Goal: Transaction & Acquisition: Purchase product/service

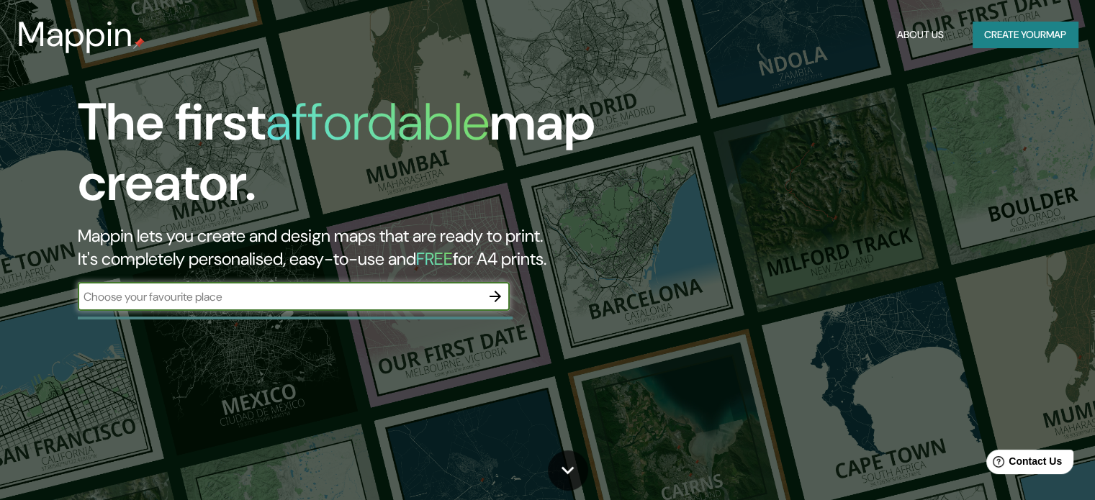
paste input "14.624495199755737, -90.67437920053631"
type input "14.624495199755737, -90.67437920053631"
click at [497, 293] on icon "button" at bounding box center [495, 297] width 12 height 12
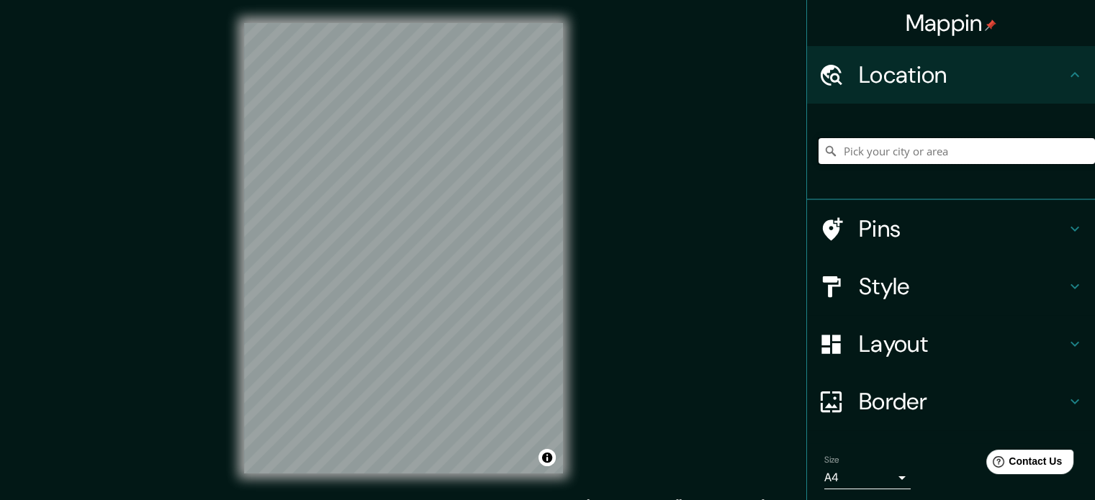
click at [917, 155] on input "Pick your city or area" at bounding box center [956, 151] width 276 height 26
click at [910, 155] on input "[GEOGRAPHIC_DATA]" at bounding box center [956, 151] width 276 height 26
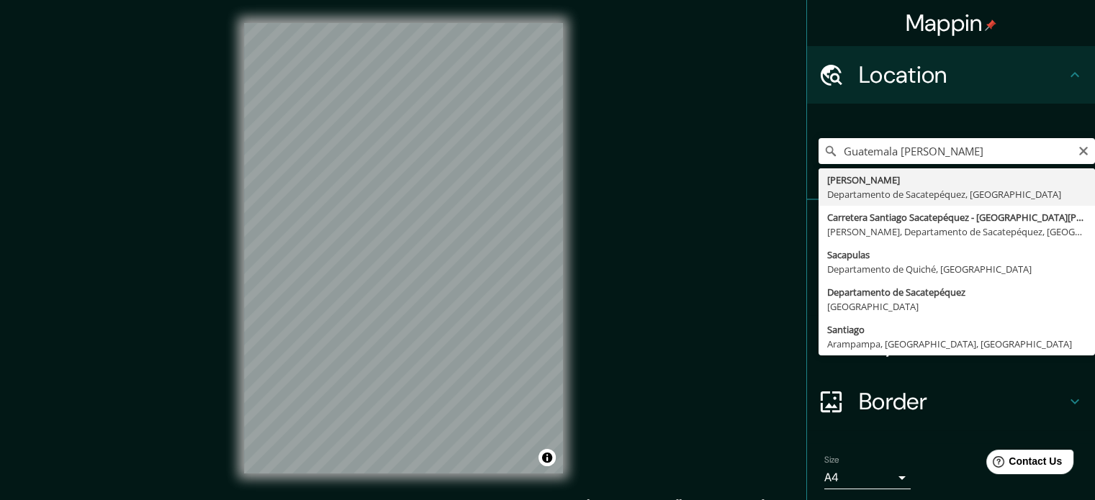
type input "[PERSON_NAME], Departamento de Sacatepéquez, [GEOGRAPHIC_DATA]"
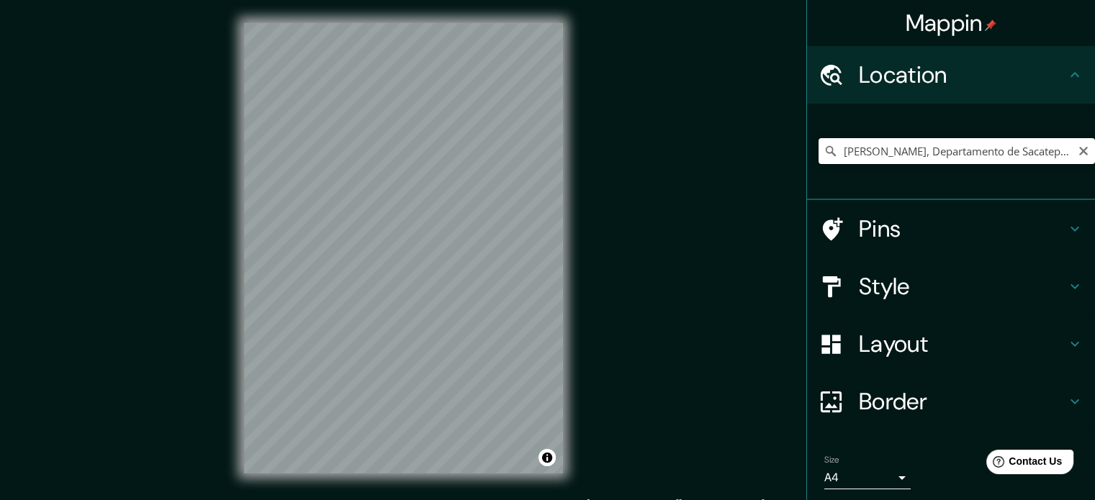
click at [997, 148] on input "[PERSON_NAME], Departamento de Sacatepéquez, [GEOGRAPHIC_DATA]" at bounding box center [956, 151] width 276 height 26
click at [1019, 148] on input "[PERSON_NAME], Departamento de Sacatepéquez, [GEOGRAPHIC_DATA]" at bounding box center [956, 151] width 276 height 26
click at [1079, 153] on icon "Clear" at bounding box center [1083, 151] width 9 height 9
click at [999, 155] on input "Pick your city or area" at bounding box center [956, 151] width 276 height 26
drag, startPoint x: 899, startPoint y: 141, endPoint x: 904, endPoint y: 148, distance: 8.8
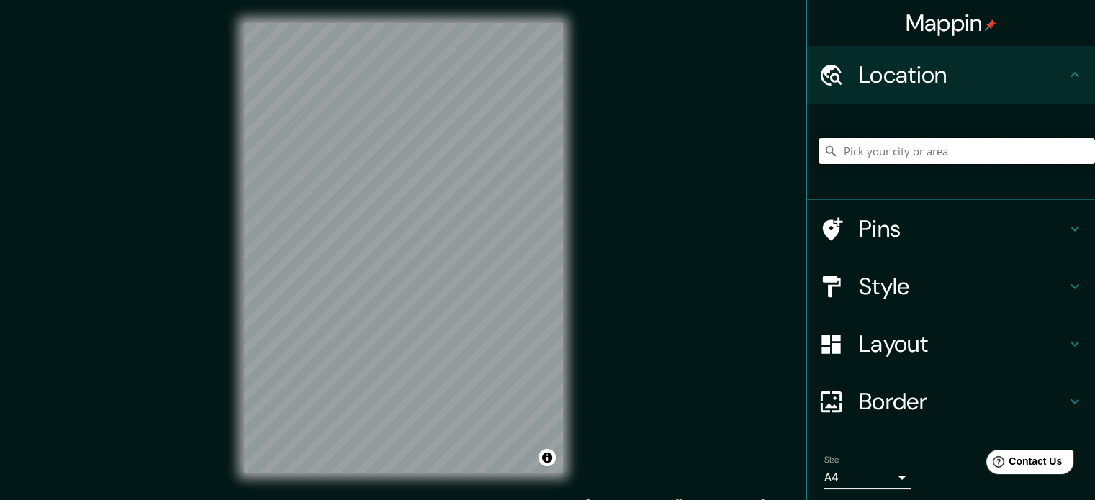
click at [899, 142] on input "Pick your city or area" at bounding box center [956, 151] width 276 height 26
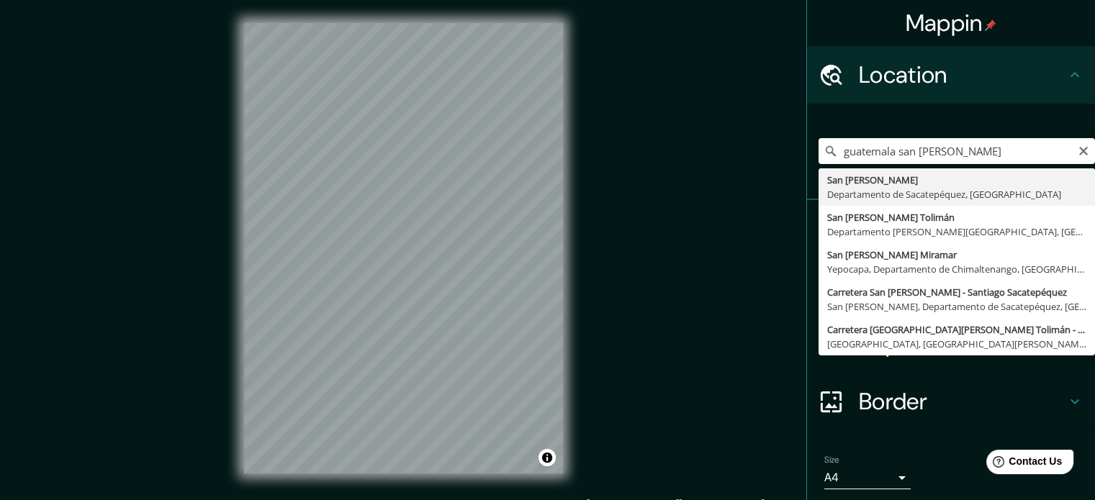
type input "San [PERSON_NAME], Departamento de Sacatepéquez, [GEOGRAPHIC_DATA]"
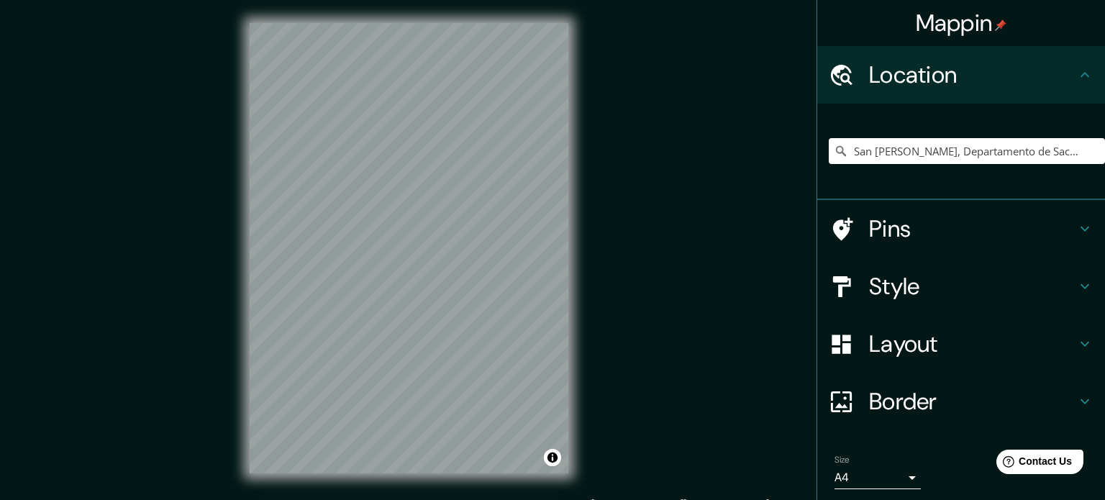
click at [892, 472] on body "Mappin Location [GEOGRAPHIC_DATA][PERSON_NAME], [GEOGRAPHIC_DATA], [GEOGRAPHIC_…" at bounding box center [552, 250] width 1105 height 500
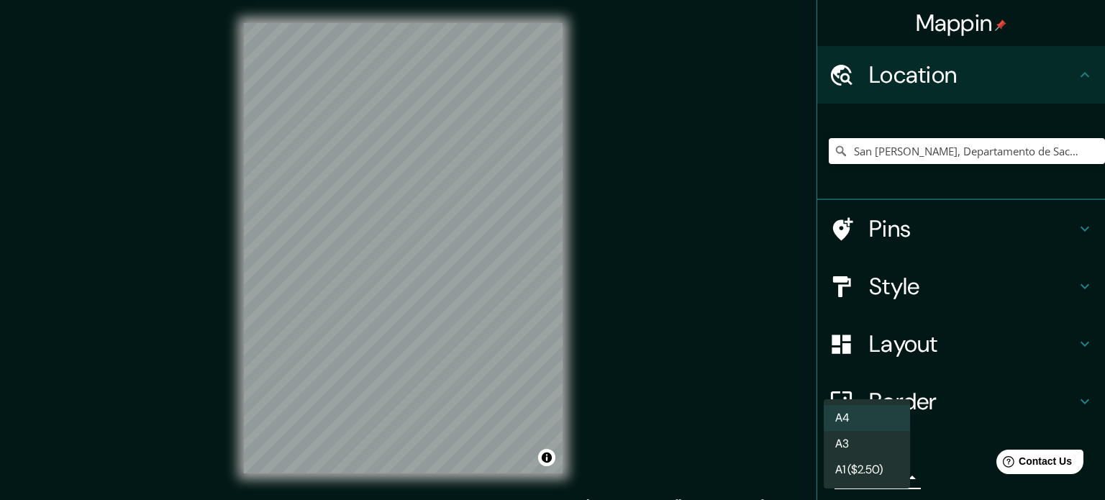
click at [939, 448] on div at bounding box center [552, 250] width 1105 height 500
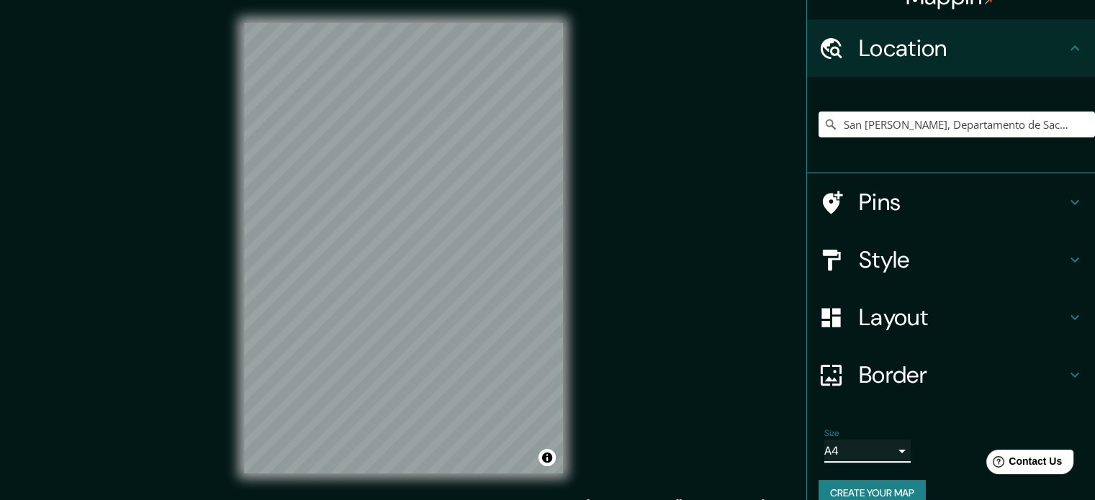
scroll to position [49, 0]
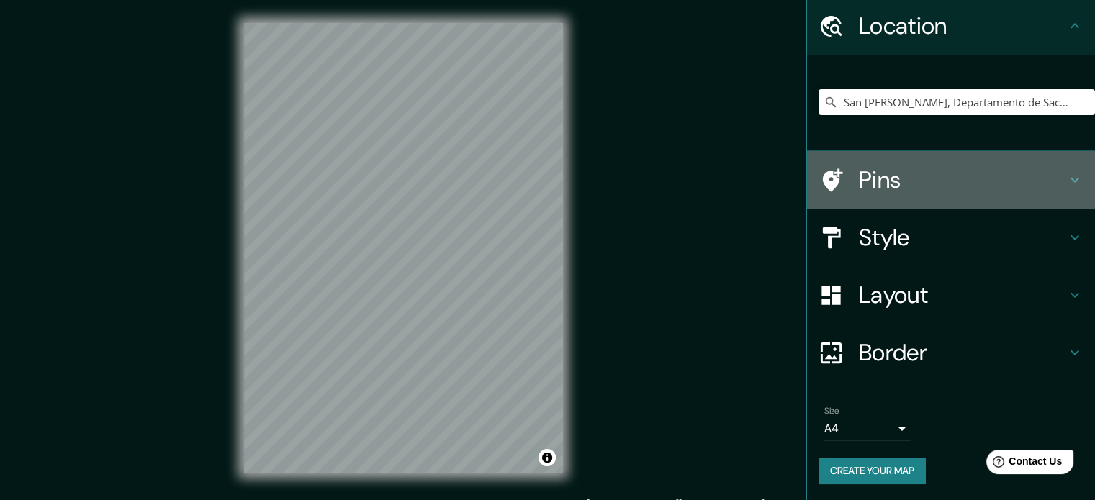
click at [907, 180] on h4 "Pins" at bounding box center [962, 180] width 207 height 29
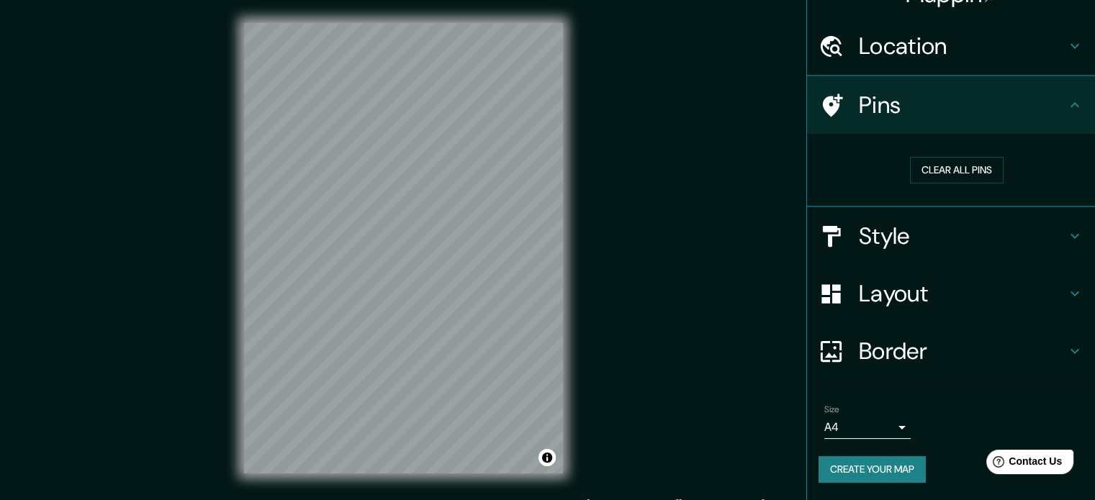
scroll to position [27, 0]
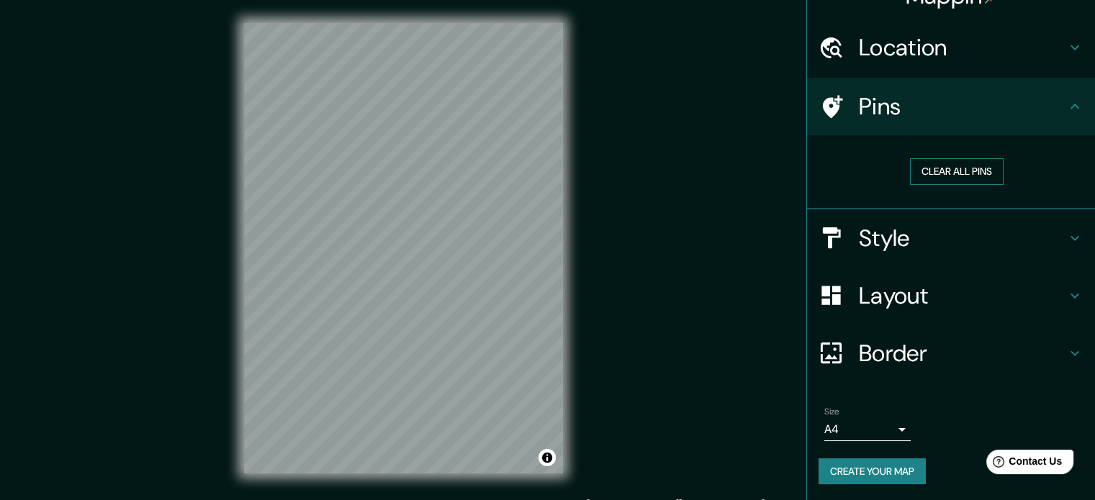
click at [944, 173] on button "Clear all pins" at bounding box center [957, 171] width 94 height 27
click at [864, 100] on h4 "Pins" at bounding box center [962, 106] width 207 height 29
drag, startPoint x: 592, startPoint y: 162, endPoint x: 938, endPoint y: 175, distance: 346.4
click at [941, 169] on button "Clear all pins" at bounding box center [957, 171] width 94 height 27
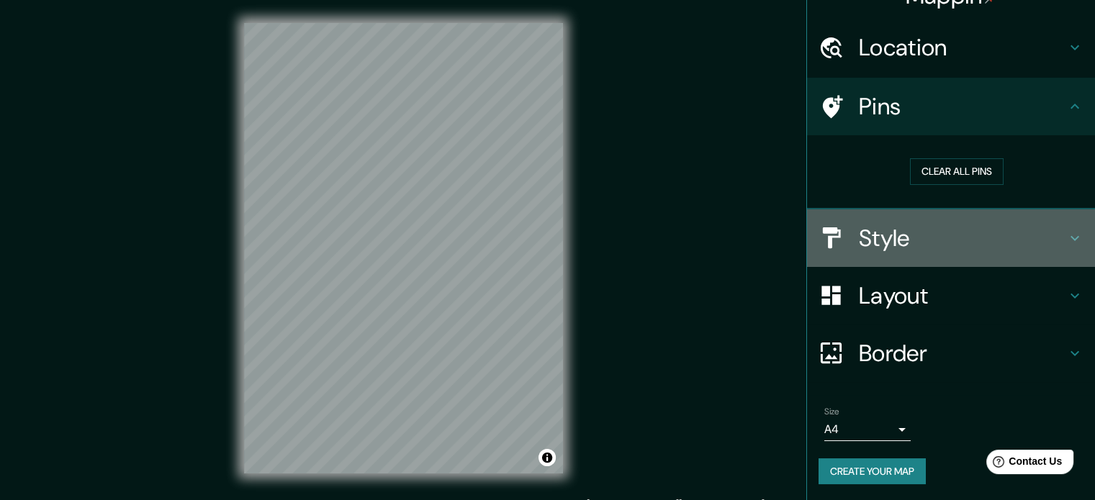
click at [898, 239] on h4 "Style" at bounding box center [962, 238] width 207 height 29
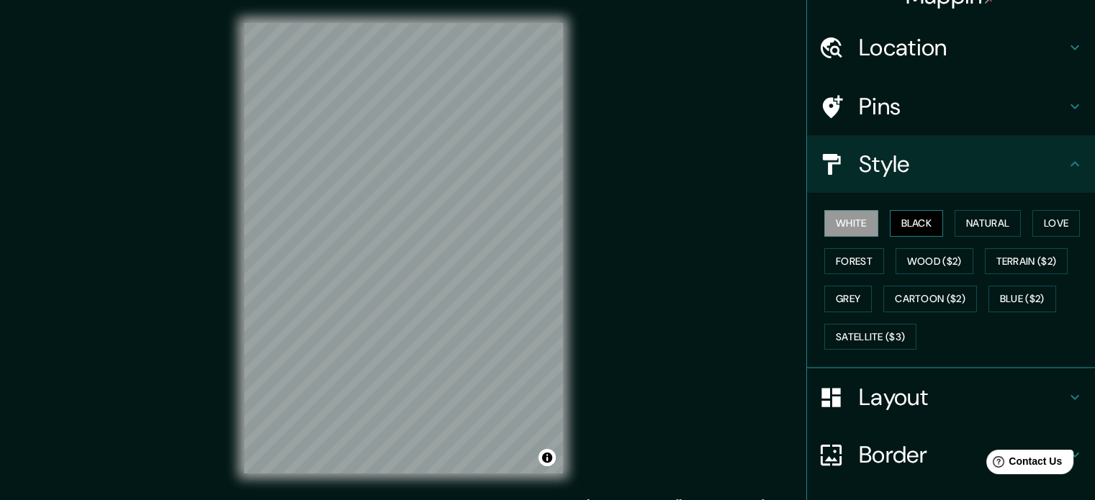
click at [890, 225] on button "Black" at bounding box center [916, 223] width 54 height 27
click at [843, 219] on button "White" at bounding box center [851, 223] width 54 height 27
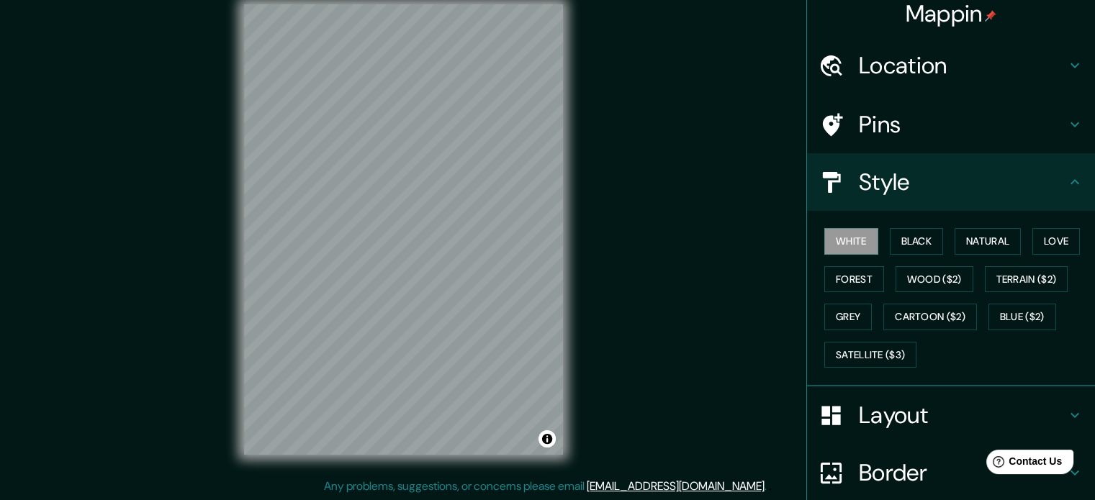
scroll to position [0, 0]
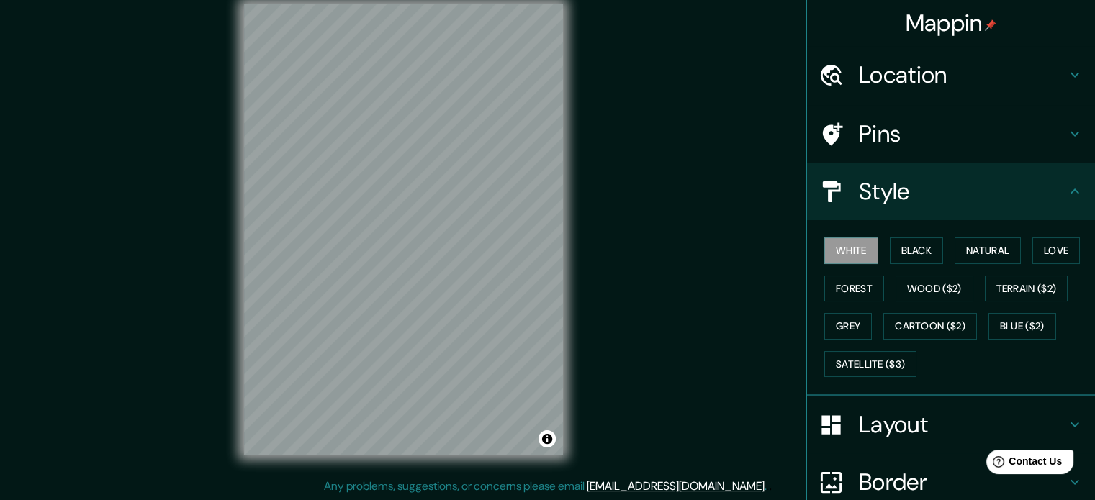
click at [1066, 185] on icon at bounding box center [1074, 191] width 17 height 17
click at [1066, 198] on icon at bounding box center [1074, 191] width 17 height 17
click at [887, 439] on div "Layout" at bounding box center [951, 425] width 288 height 58
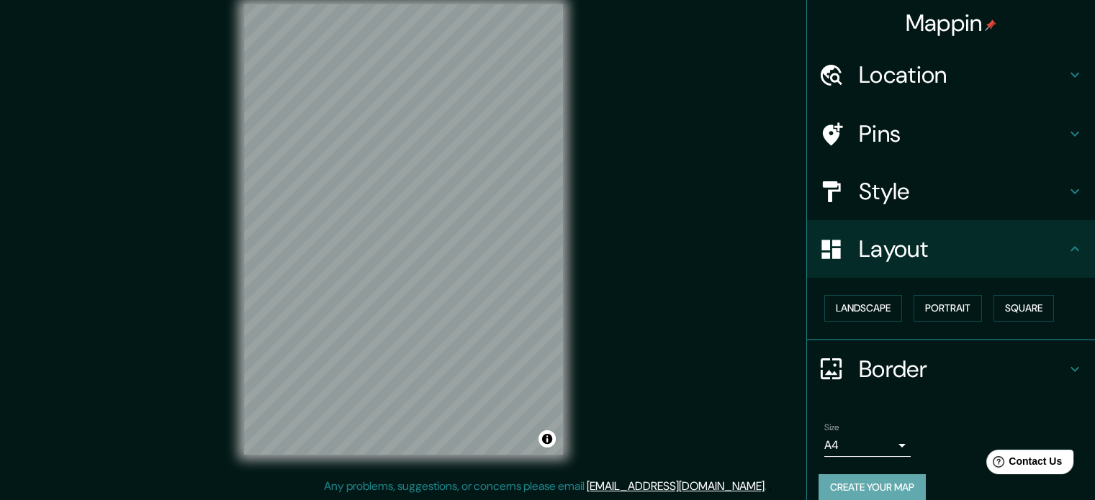
click at [874, 477] on button "Create your map" at bounding box center [871, 487] width 107 height 27
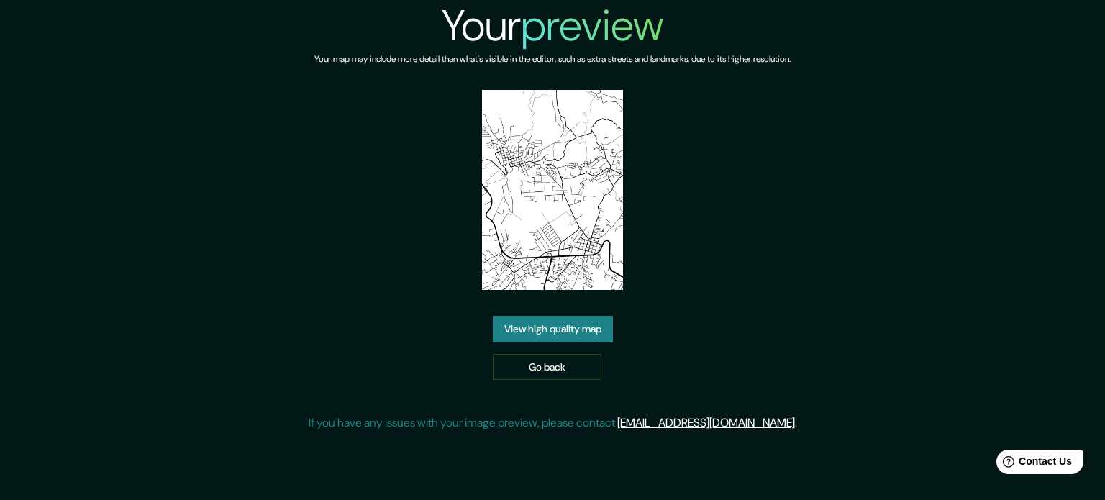
click at [573, 327] on link "View high quality map" at bounding box center [553, 329] width 120 height 27
